Goal: Task Accomplishment & Management: Complete application form

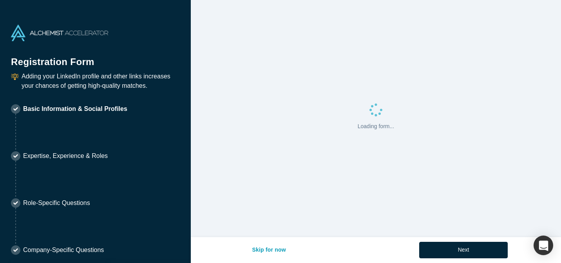
select select "US"
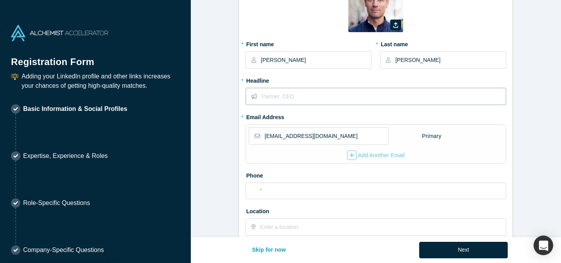
scroll to position [65, 0]
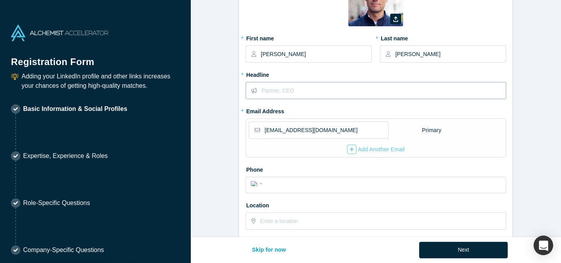
click at [301, 91] on input "text" at bounding box center [384, 90] width 244 height 16
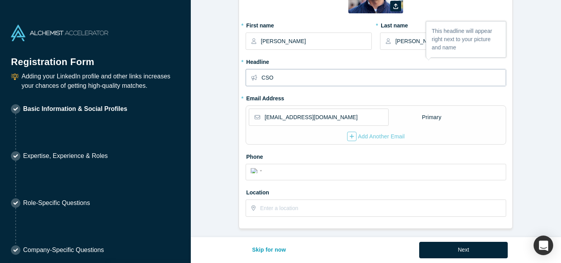
scroll to position [85, 0]
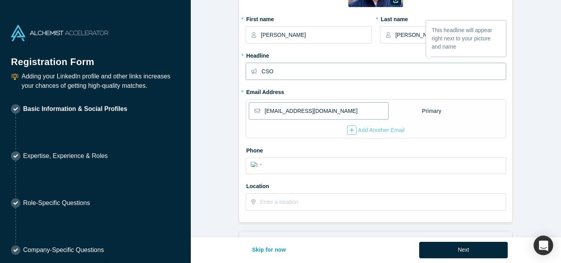
type input "CSO"
click at [343, 106] on input "[EMAIL_ADDRESS][DOMAIN_NAME]" at bounding box center [326, 111] width 123 height 16
drag, startPoint x: 436, startPoint y: 91, endPoint x: 409, endPoint y: 109, distance: 32.2
click at [436, 91] on fieldset "Zoom Save Remove Upload New * First name [PERSON_NAME] * Last name [PERSON_NAME…" at bounding box center [376, 84] width 261 height 264
click at [385, 132] on div "Add Another Email" at bounding box center [376, 129] width 58 height 9
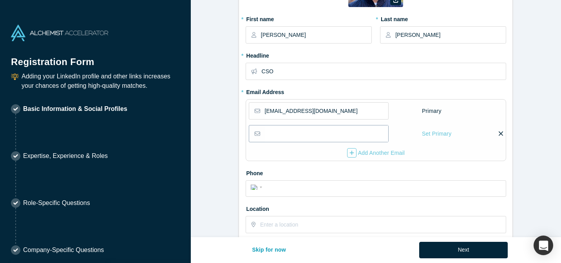
click at [318, 132] on input "email" at bounding box center [326, 133] width 123 height 16
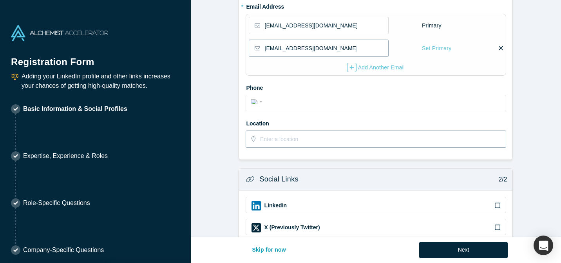
type input "[EMAIL_ADDRESS][DOMAIN_NAME]"
click at [291, 131] on input "text" at bounding box center [382, 139] width 245 height 16
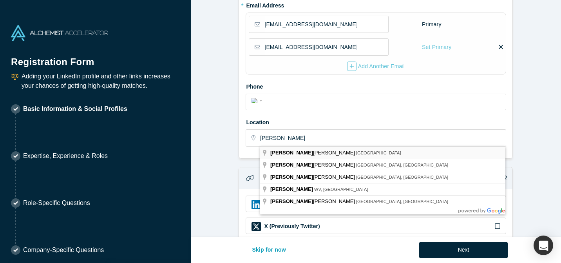
type input "[GEOGRAPHIC_DATA], [GEOGRAPHIC_DATA]"
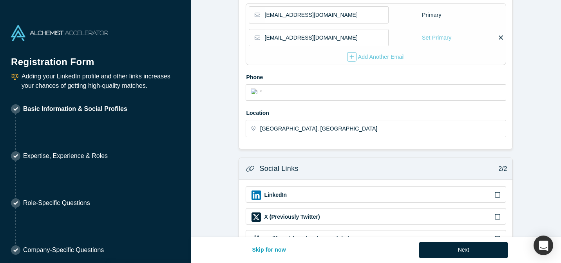
scroll to position [150, 0]
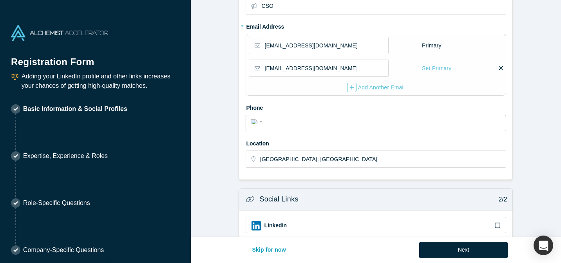
click at [289, 125] on input "tel" at bounding box center [383, 121] width 237 height 11
type input "[PHONE_NUMBER]"
select select "DK"
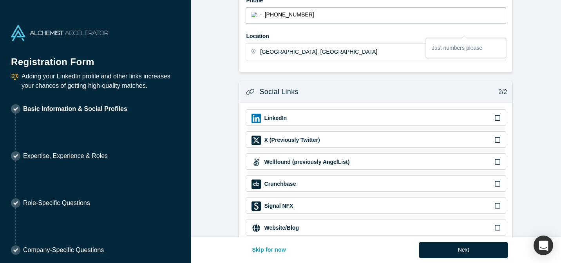
scroll to position [261, 0]
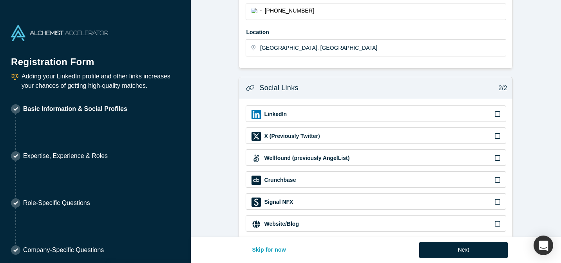
click at [500, 112] on icon at bounding box center [497, 113] width 5 height 5
click at [0, 0] on input "checkbox" at bounding box center [0, 0] width 0 height 0
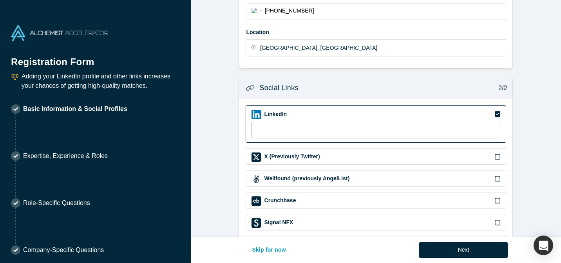
click at [377, 134] on input at bounding box center [376, 130] width 249 height 16
paste input "[URL][DOMAIN_NAME]"
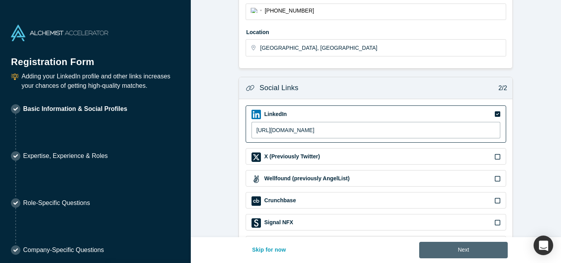
type input "[URL][DOMAIN_NAME]"
click at [450, 245] on button "Next" at bounding box center [463, 250] width 89 height 16
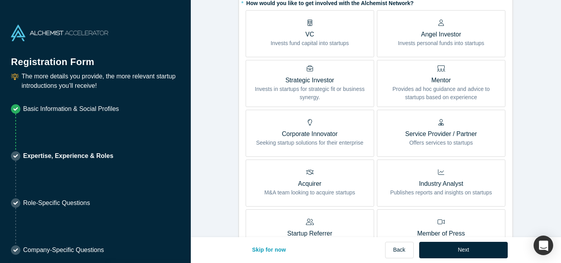
scroll to position [202, 0]
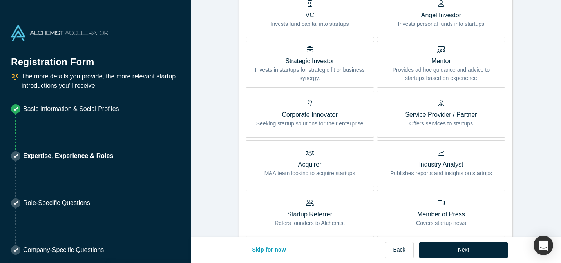
click at [439, 53] on span "Mentor Provides ad hoc guidance and advice to startups based on experience" at bounding box center [441, 65] width 117 height 33
click at [0, 0] on input "Mentor Provides ad hoc guidance and advice to startups based on experience" at bounding box center [0, 0] width 0 height 0
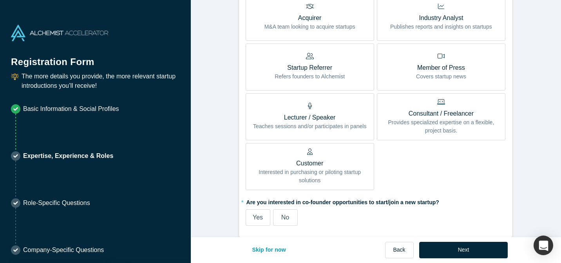
scroll to position [356, 0]
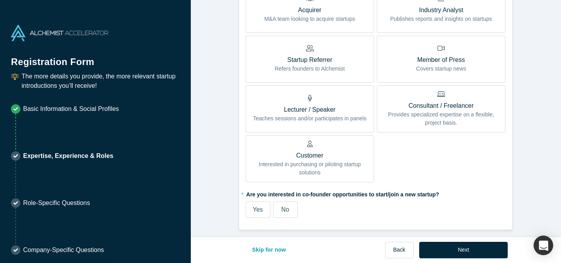
click at [327, 102] on div "Lecturer / Speaker Teaches sessions and/or participates in panels" at bounding box center [310, 109] width 114 height 28
click at [0, 0] on input "Lecturer / Speaker Teaches sessions and/or participates in panels" at bounding box center [0, 0] width 0 height 0
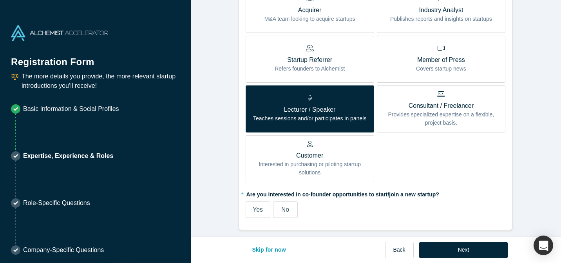
click at [327, 102] on div "Lecturer / Speaker Teaches sessions and/or participates in panels" at bounding box center [310, 109] width 114 height 28
click at [0, 0] on input "Lecturer / Speaker Teaches sessions and/or participates in panels" at bounding box center [0, 0] width 0 height 0
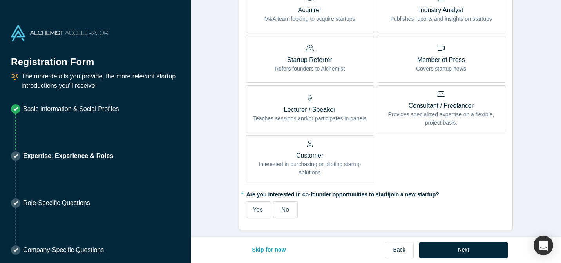
click at [327, 102] on div "Lecturer / Speaker Teaches sessions and/or participates in panels" at bounding box center [310, 109] width 114 height 28
click at [0, 0] on input "Lecturer / Speaker Teaches sessions and/or participates in panels" at bounding box center [0, 0] width 0 height 0
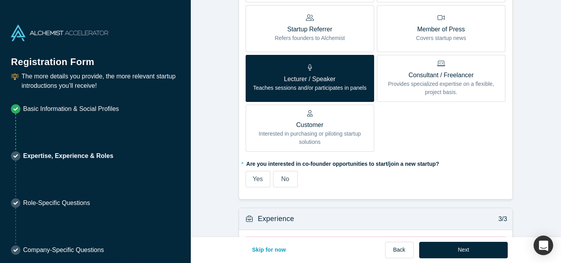
scroll to position [389, 0]
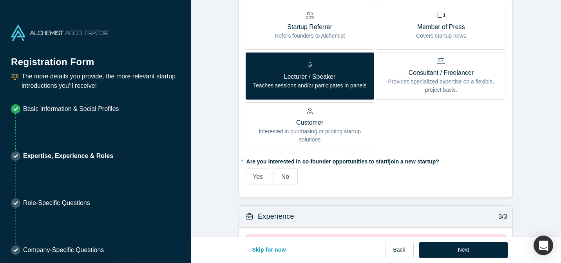
click at [251, 177] on label "Yes" at bounding box center [258, 177] width 25 height 16
click at [0, 0] on input "Yes" at bounding box center [0, 0] width 0 height 0
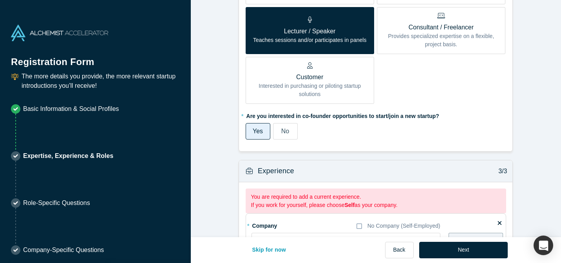
scroll to position [434, 0]
click at [256, 129] on span "Yes" at bounding box center [258, 131] width 10 height 7
click at [0, 0] on input "Yes" at bounding box center [0, 0] width 0 height 0
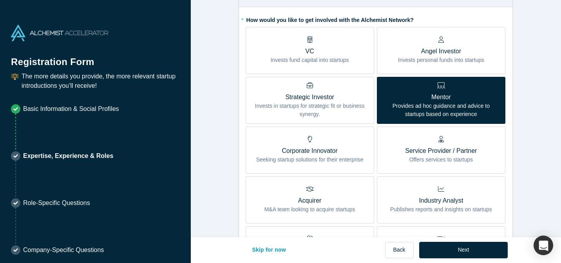
scroll to position [0, 0]
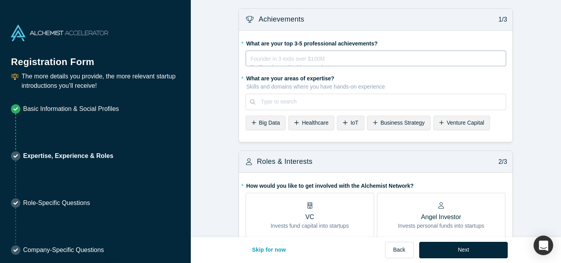
click at [298, 63] on div "Founder in 3 exits over $100M Ex-Googler on the Maps product Ultramarathoner fo…" at bounding box center [376, 61] width 251 height 16
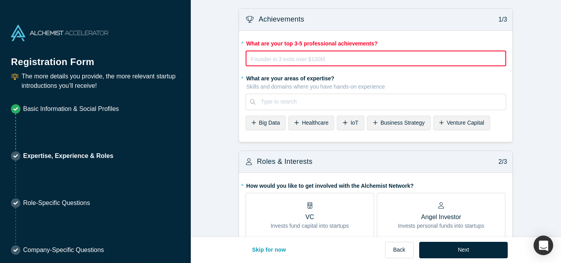
click at [327, 64] on div "Founder in 3 exits over $100M Ex-Googler on the Maps product Ultramarathoner fo…" at bounding box center [376, 62] width 250 height 16
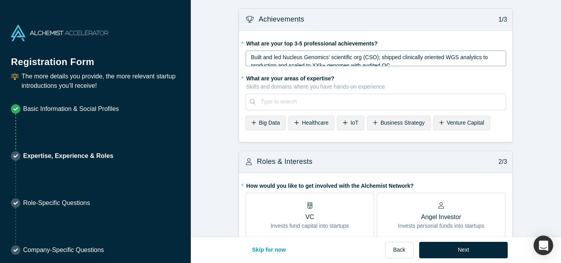
click at [291, 66] on div "Built and led Nucleus Genomics’ scientific org (CSO); shipped clinically orient…" at bounding box center [376, 59] width 261 height 16
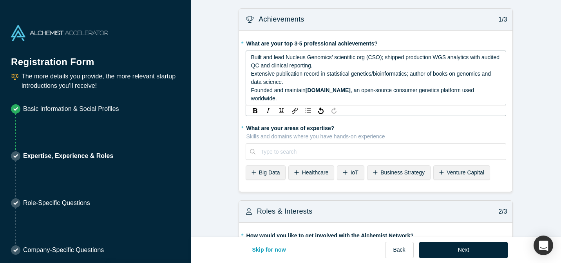
click at [250, 58] on div "Built and lead Nucleus Genomics’ scientific org (CSO); shipped production WGS a…" at bounding box center [376, 78] width 261 height 55
click at [252, 58] on span "Built and lead Nucleus Genomics’ scientific org (CSO); shipped production WGS a…" at bounding box center [376, 61] width 250 height 15
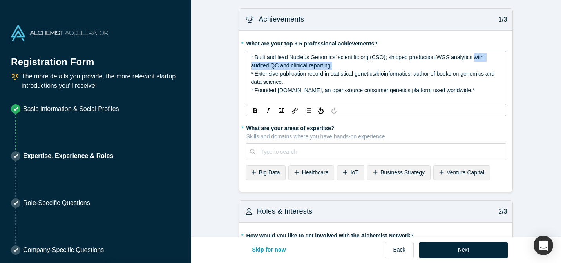
drag, startPoint x: 403, startPoint y: 64, endPoint x: 476, endPoint y: 57, distance: 74.0
click at [476, 57] on div "* Built and lead Nucleus Genomics’ scientific org (CSO); shipped production WGS…" at bounding box center [376, 61] width 251 height 16
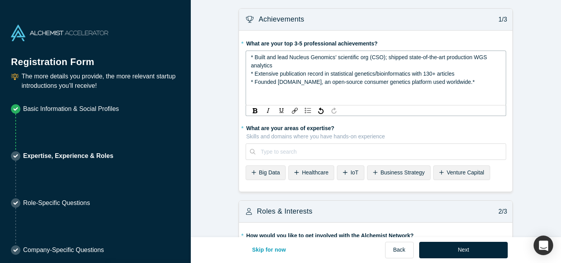
click at [310, 169] on div "* What are your top 3-5 professional achievements? * Built and lead Nucleus Gen…" at bounding box center [376, 111] width 274 height 161
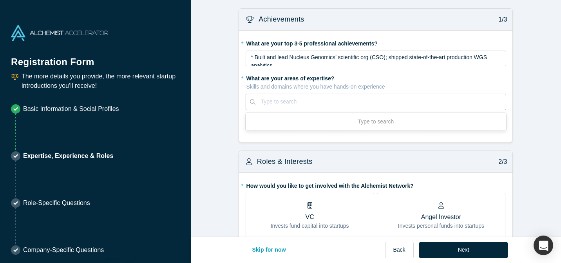
click at [276, 105] on div at bounding box center [381, 102] width 240 height 10
paste input "Genomics"
type input "Genomics"
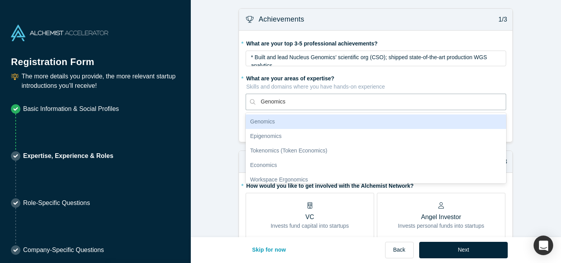
click at [280, 120] on div "Genomics" at bounding box center [376, 121] width 261 height 15
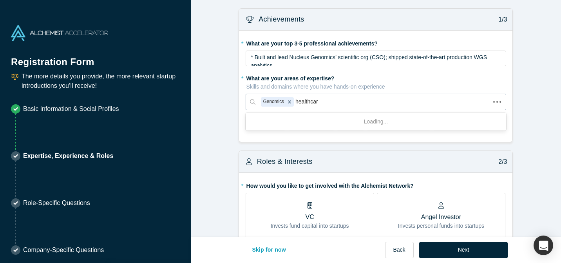
type input "healthcare"
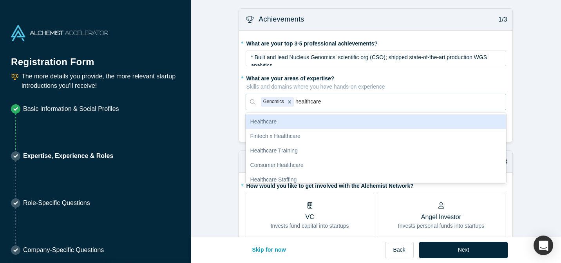
click at [264, 120] on div "Healthcare" at bounding box center [376, 121] width 261 height 15
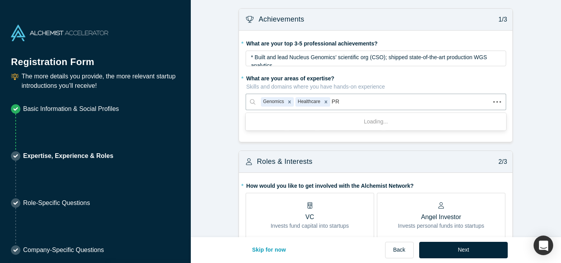
type input "P"
type input "Bioinfo"
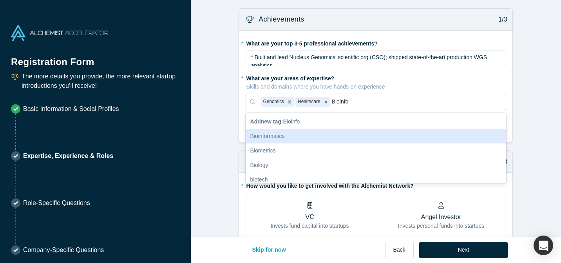
click at [272, 136] on div "Bioinformatics" at bounding box center [376, 136] width 261 height 15
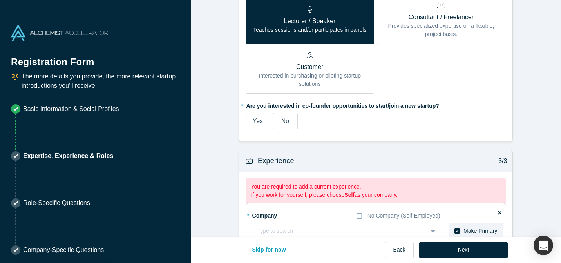
scroll to position [512, 0]
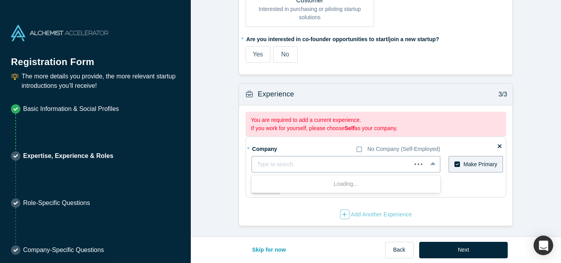
click at [305, 168] on div at bounding box center [332, 165] width 149 height 10
type input "nucleus"
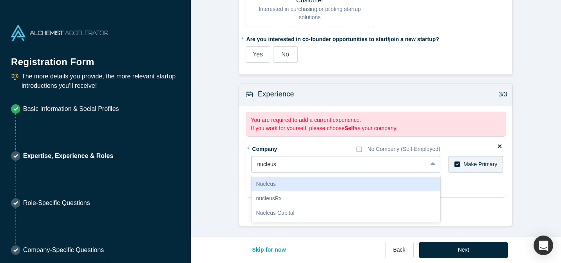
click at [305, 186] on div "Nucleus" at bounding box center [346, 184] width 189 height 15
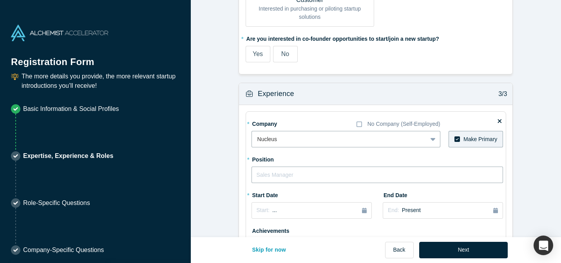
click at [298, 176] on input "text" at bounding box center [378, 175] width 252 height 16
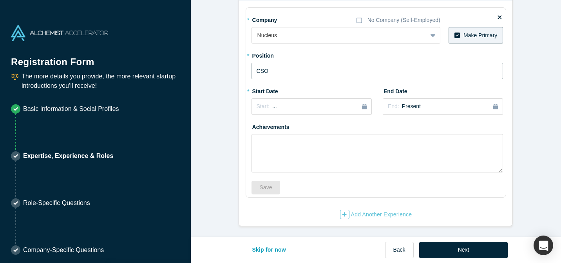
type input "CSO"
click at [318, 105] on div "Start: ..." at bounding box center [312, 106] width 110 height 9
click at [255, 129] on button "Previous Year" at bounding box center [255, 129] width 8 height 8
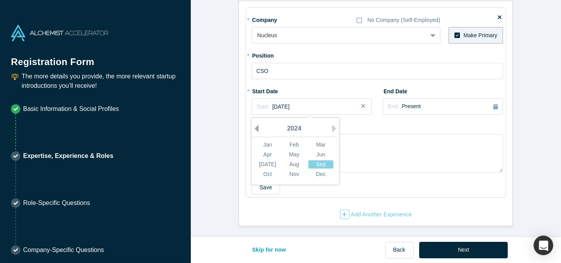
click at [255, 129] on button "Previous Year" at bounding box center [255, 129] width 8 height 8
click at [277, 147] on div "Jan" at bounding box center [267, 145] width 25 height 8
click at [404, 157] on textarea at bounding box center [378, 153] width 252 height 38
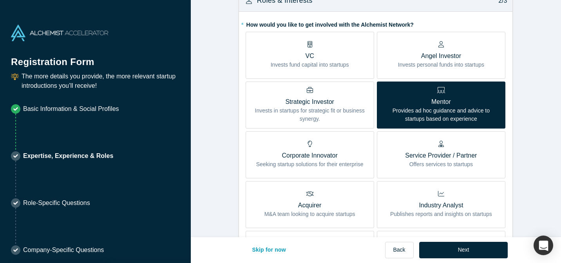
scroll to position [0, 0]
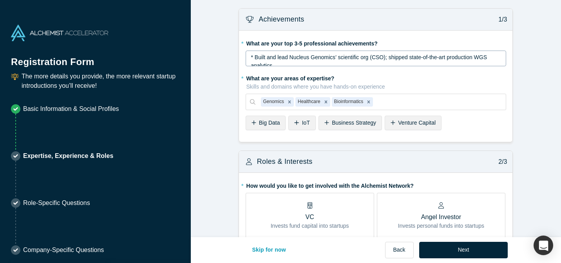
click at [276, 62] on div "* Built and lead Nucleus Genomics’ scientific org (CSO); shipped state-of-the-a…" at bounding box center [376, 61] width 251 height 16
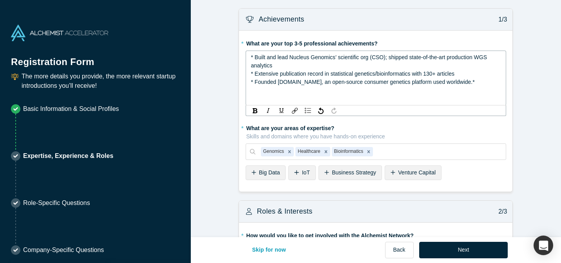
drag, startPoint x: 261, startPoint y: 60, endPoint x: 254, endPoint y: 55, distance: 8.5
click at [254, 55] on div "* Built and lead Nucleus Genomics’ scientific org (CSO); shipped state-of-the-a…" at bounding box center [376, 61] width 251 height 16
copy span "Built and lead Nucleus Genomics’ scientific org (CSO); shipped state-of-the-art…"
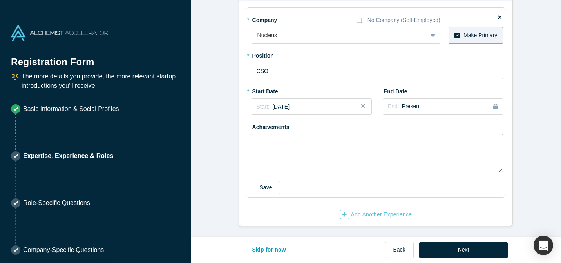
click at [336, 154] on textarea at bounding box center [378, 153] width 252 height 38
paste textarea "Built and lead Nucleus Genomics’ scientific org (CSO); shipped state-of-the-art…"
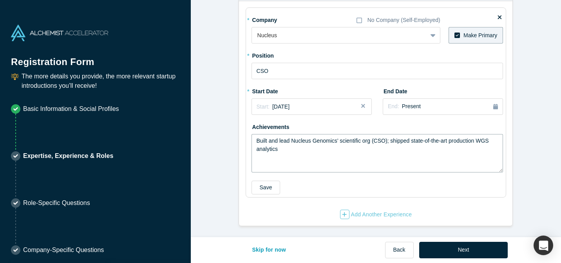
scroll to position [616, 0]
type textarea "Built and lead Nucleus Genomics’ scientific org (CSO); shipped state-of-the-art…"
click at [458, 245] on button "Next" at bounding box center [463, 250] width 89 height 16
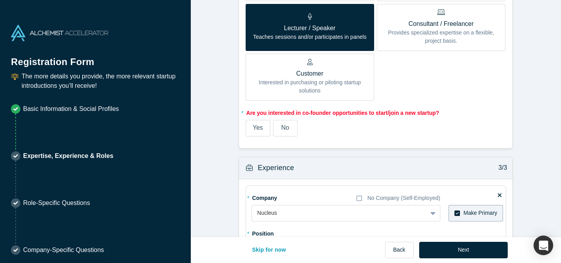
scroll to position [496, 0]
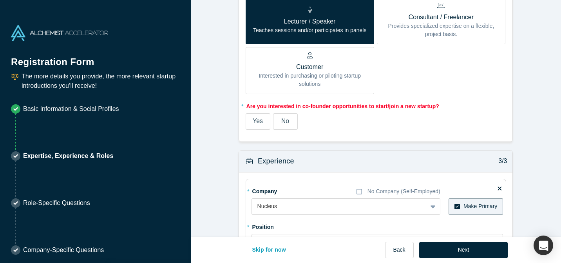
click at [280, 121] on label "No" at bounding box center [285, 121] width 25 height 16
click at [0, 0] on input "No" at bounding box center [0, 0] width 0 height 0
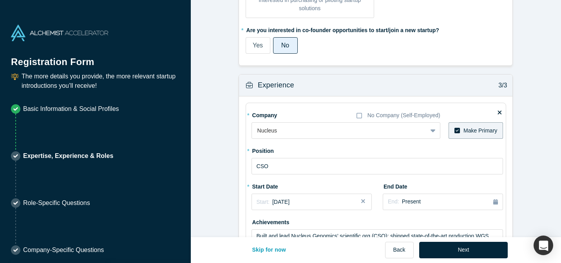
scroll to position [616, 0]
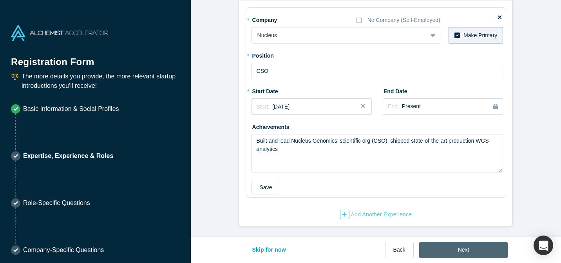
click at [466, 251] on button "Next" at bounding box center [463, 250] width 89 height 16
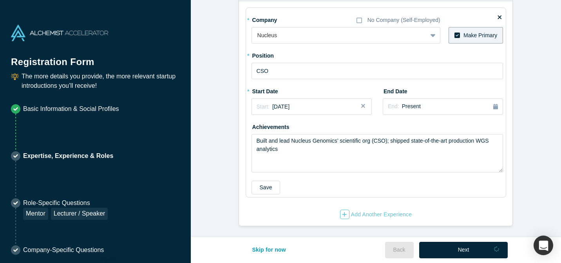
scroll to position [0, 0]
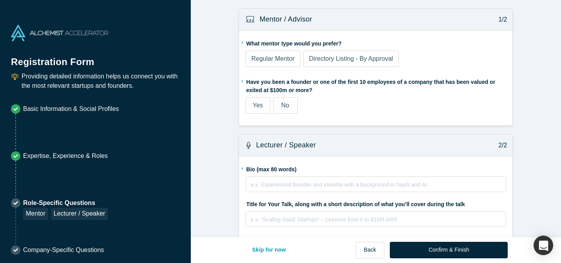
click at [273, 56] on span "Regular Mentor" at bounding box center [273, 58] width 43 height 7
click at [0, 0] on input "Regular Mentor" at bounding box center [0, 0] width 0 height 0
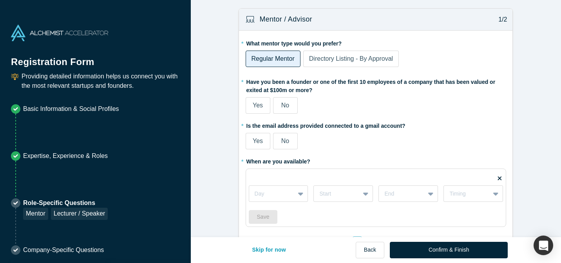
click at [260, 103] on span "Yes" at bounding box center [258, 105] width 10 height 7
click at [0, 0] on input "Yes" at bounding box center [0, 0] width 0 height 0
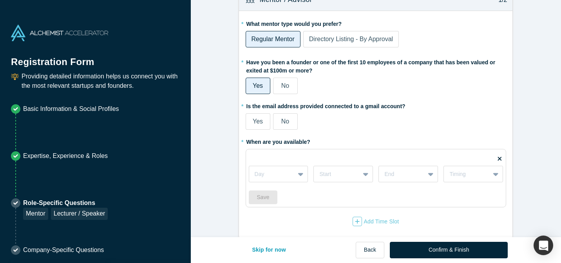
scroll to position [20, 0]
click at [267, 120] on label "Yes" at bounding box center [258, 121] width 25 height 16
click at [0, 0] on input "Yes" at bounding box center [0, 0] width 0 height 0
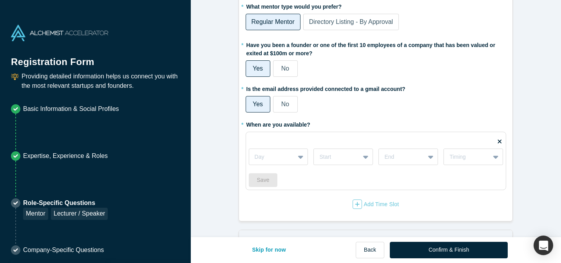
scroll to position [44, 0]
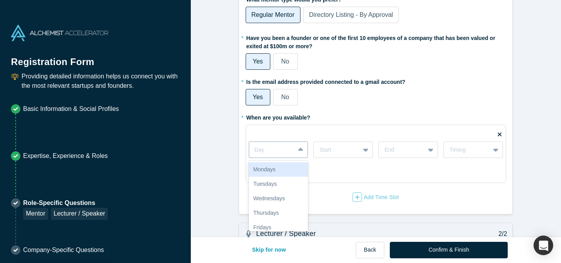
click at [279, 149] on div at bounding box center [272, 150] width 35 height 10
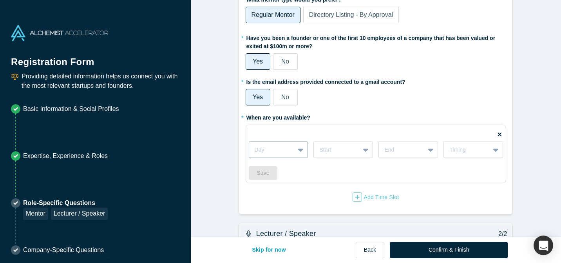
click at [279, 149] on div at bounding box center [272, 150] width 35 height 10
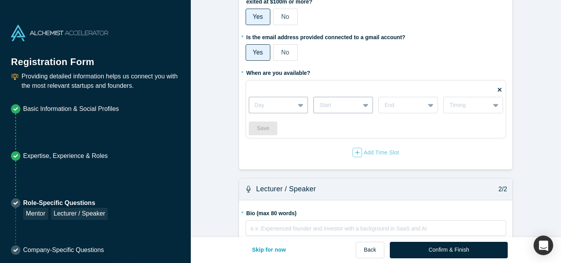
scroll to position [145, 0]
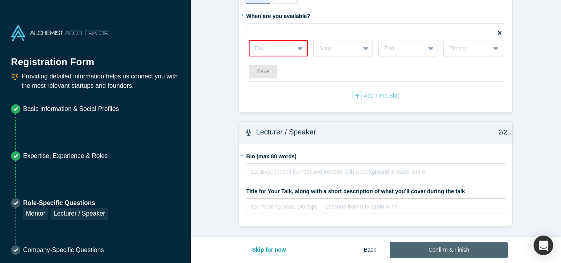
click at [433, 245] on button "Confirm & Finish" at bounding box center [449, 250] width 118 height 16
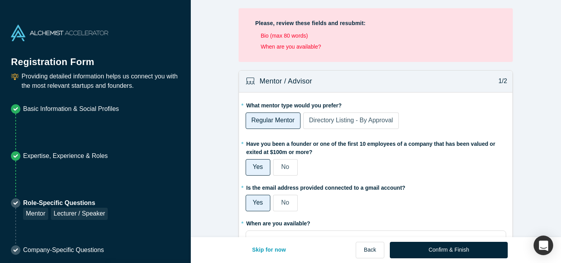
scroll to position [208, 0]
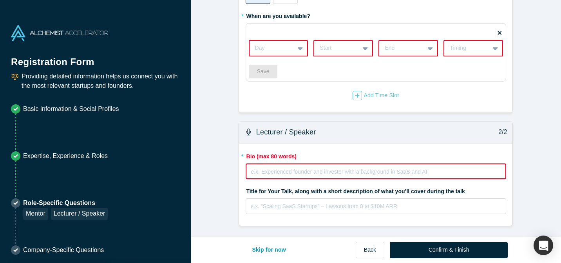
click at [290, 172] on div "rdw-editor" at bounding box center [377, 171] width 250 height 8
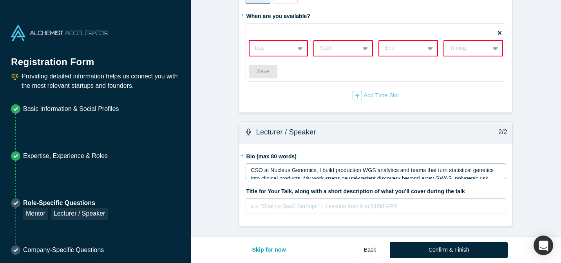
scroll to position [246, 0]
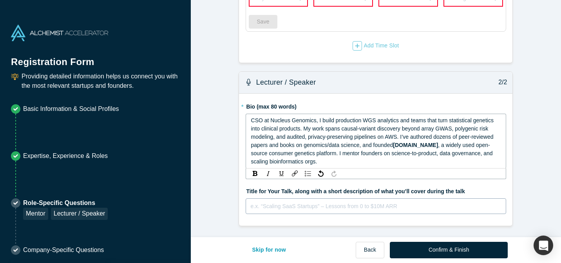
click at [282, 209] on div "e.x. “Scaling SaaS Startups” – Lessons from 0 to $10M ARR" at bounding box center [376, 206] width 261 height 16
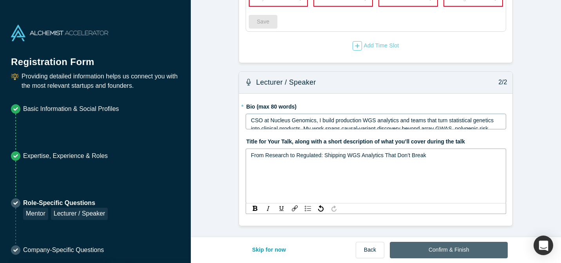
click at [453, 257] on button "Confirm & Finish" at bounding box center [449, 250] width 118 height 16
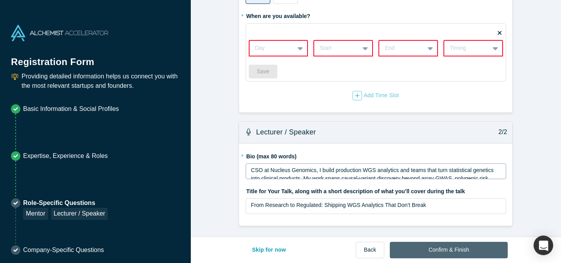
scroll to position [0, 0]
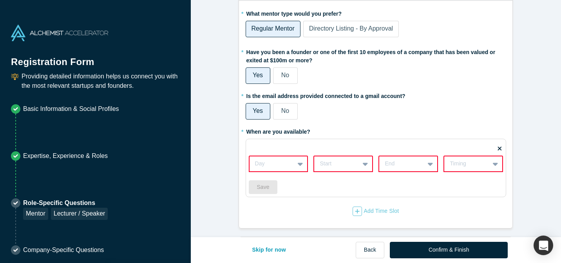
click at [292, 162] on div "Day Start End Timing Save" at bounding box center [376, 170] width 255 height 47
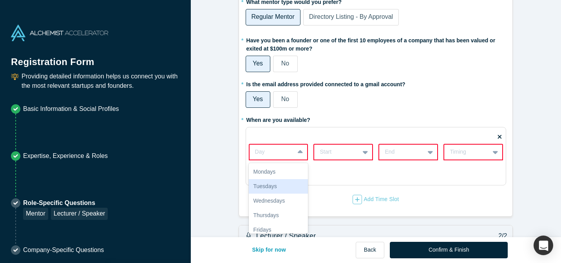
click at [283, 182] on div "Tuesdays" at bounding box center [279, 186] width 60 height 15
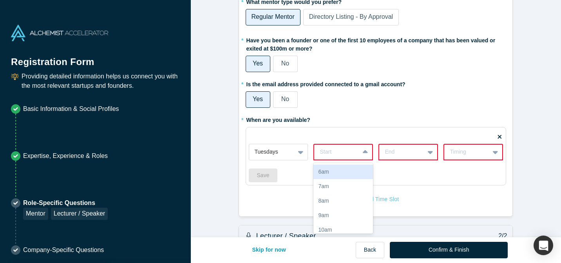
click at [358, 152] on div "Start" at bounding box center [336, 151] width 45 height 13
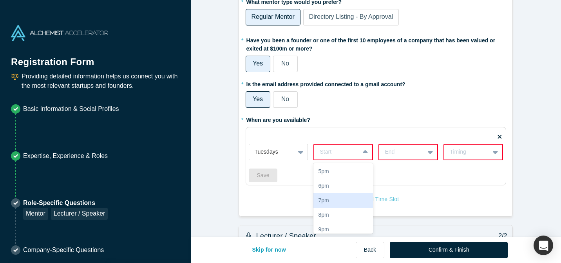
scroll to position [161, 0]
click at [287, 149] on div at bounding box center [272, 152] width 35 height 10
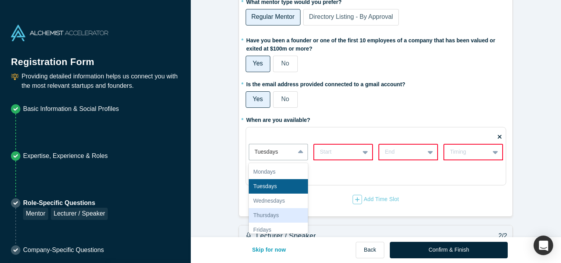
click at [274, 215] on div "Thursdays" at bounding box center [279, 215] width 60 height 15
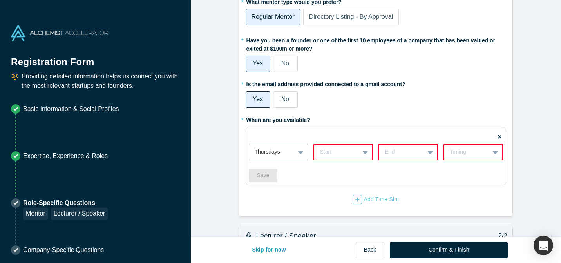
click at [345, 149] on div at bounding box center [337, 152] width 34 height 10
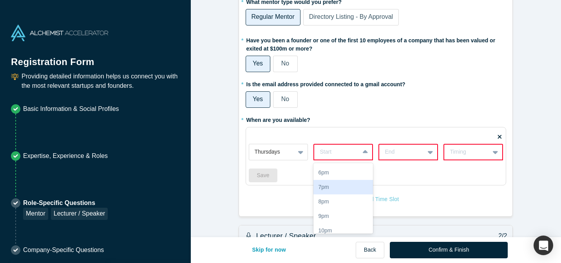
scroll to position [173, 0]
click at [337, 176] on div "6pm" at bounding box center [344, 173] width 60 height 15
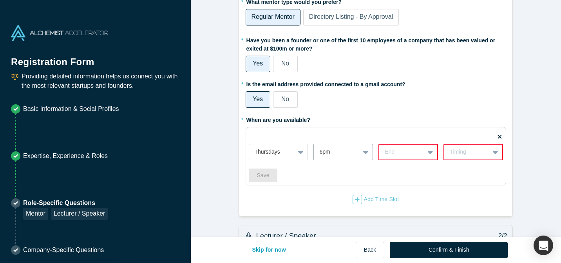
click at [407, 148] on div at bounding box center [402, 152] width 34 height 10
click at [407, 192] on div "8pm" at bounding box center [409, 196] width 60 height 15
click at [457, 152] on div "Timing" at bounding box center [467, 152] width 34 height 8
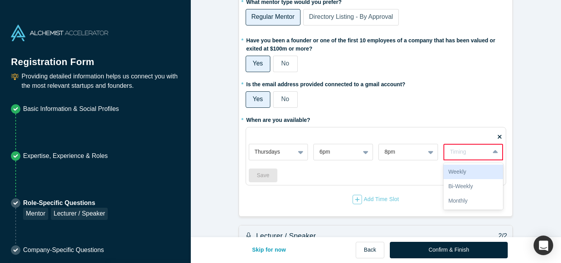
click at [459, 169] on div "Weekly" at bounding box center [474, 172] width 60 height 15
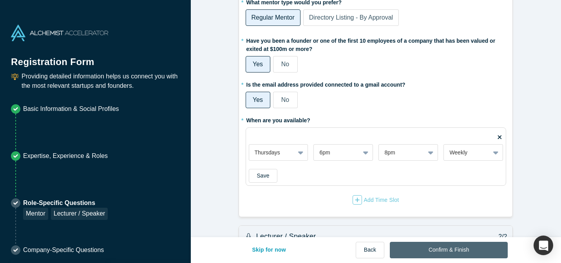
click at [462, 251] on button "Confirm & Finish" at bounding box center [449, 250] width 118 height 16
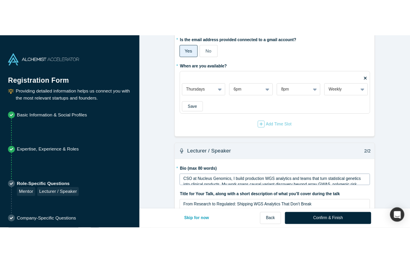
scroll to position [145, 0]
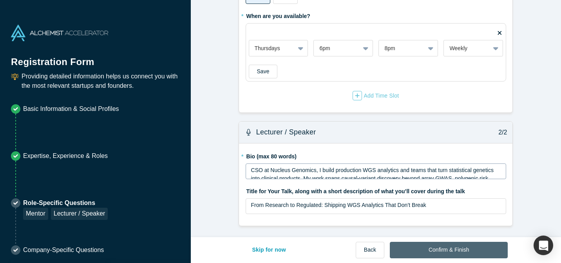
click at [445, 248] on button "Confirm & Finish" at bounding box center [449, 250] width 118 height 16
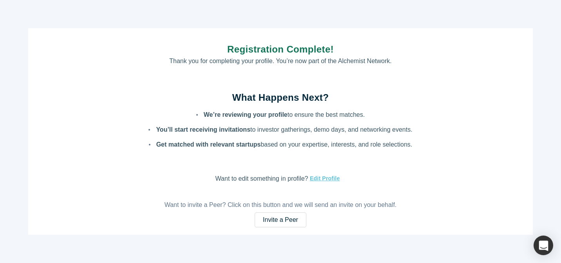
click at [351, 91] on h2 "What Happens Next?" at bounding box center [281, 98] width 264 height 14
